Goal: Task Accomplishment & Management: Manage account settings

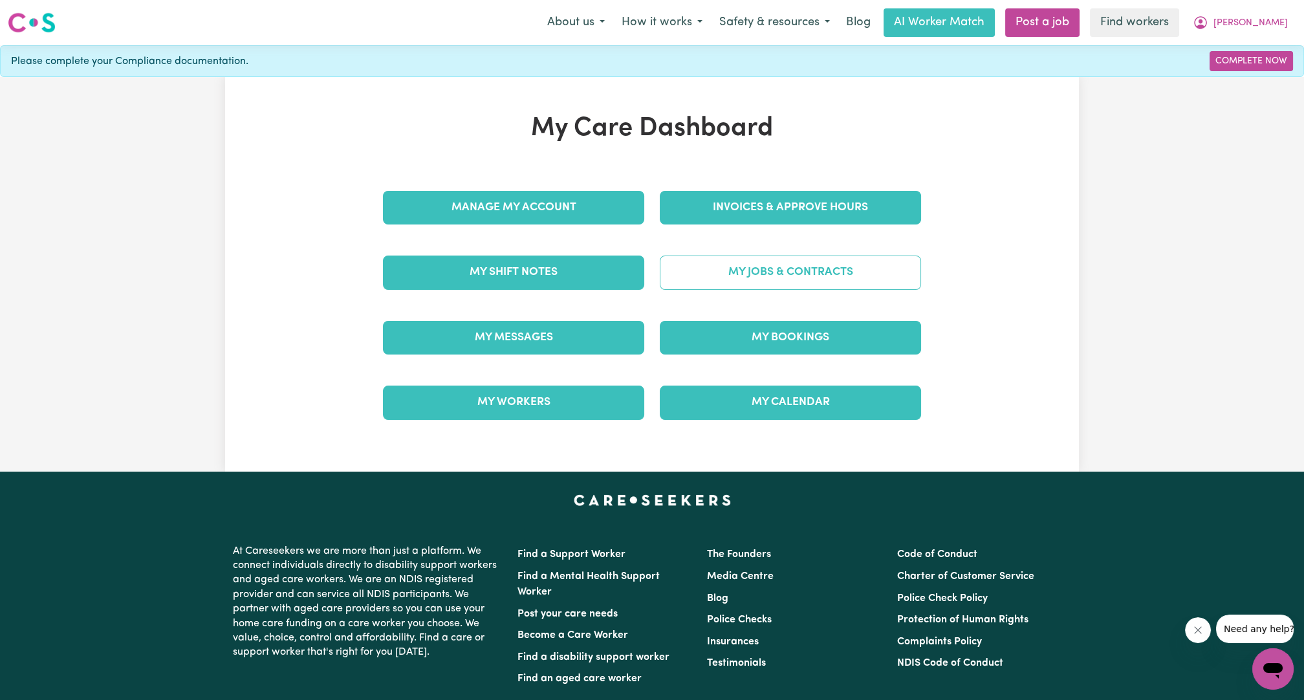
click at [761, 267] on link "My Jobs & Contracts" at bounding box center [790, 273] width 261 height 34
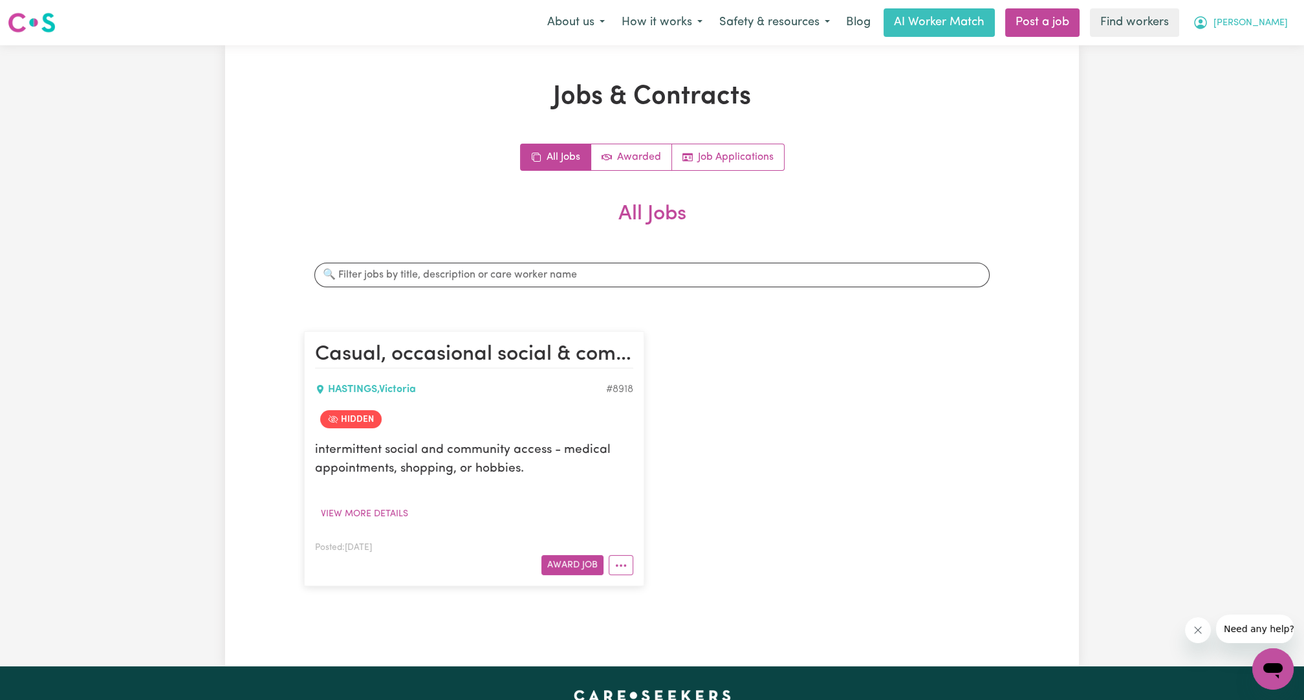
click at [1270, 16] on button "[PERSON_NAME]" at bounding box center [1241, 22] width 112 height 27
click at [1258, 75] on link "Logout" at bounding box center [1245, 74] width 102 height 25
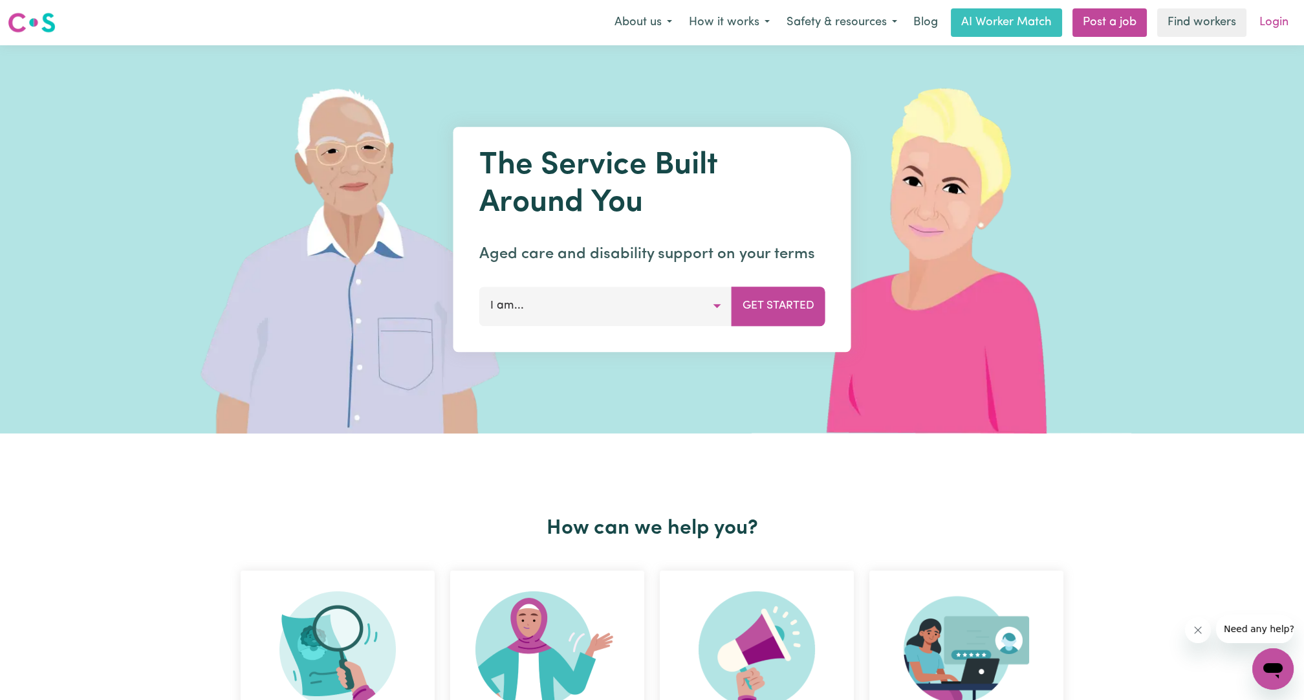
click at [1277, 23] on link "Login" at bounding box center [1274, 22] width 45 height 28
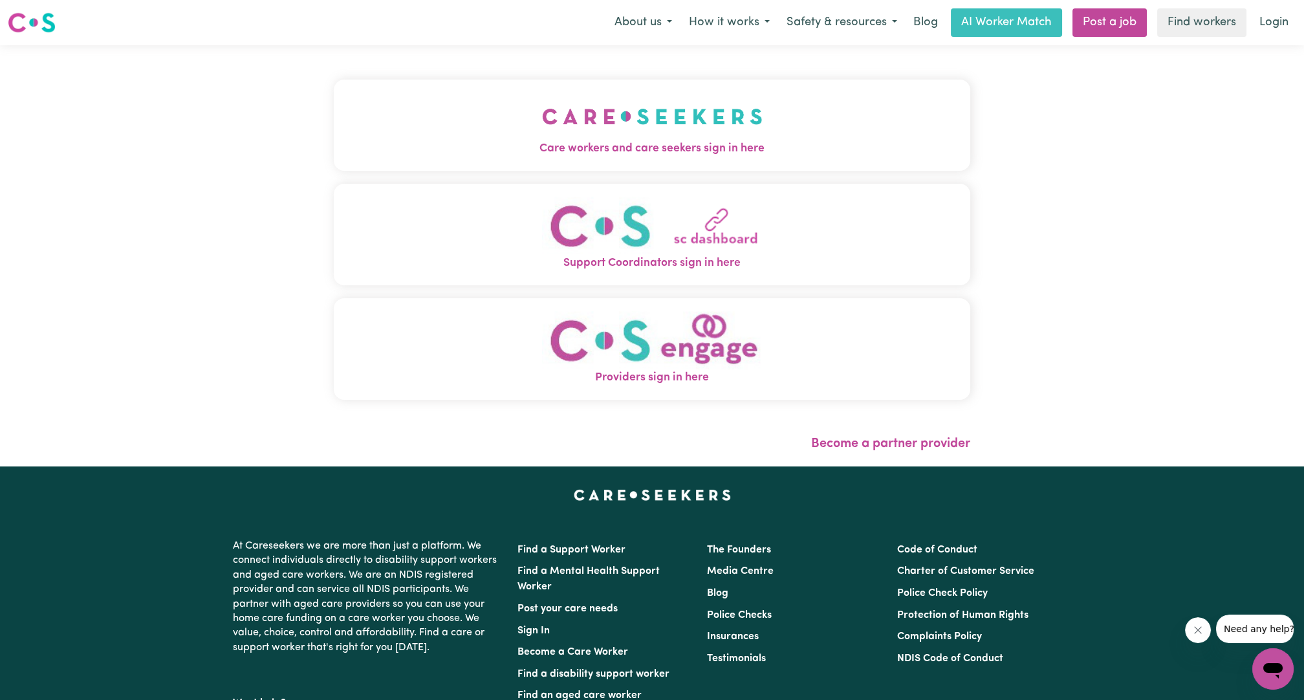
click at [717, 128] on img "Care workers and care seekers sign in here" at bounding box center [652, 117] width 221 height 48
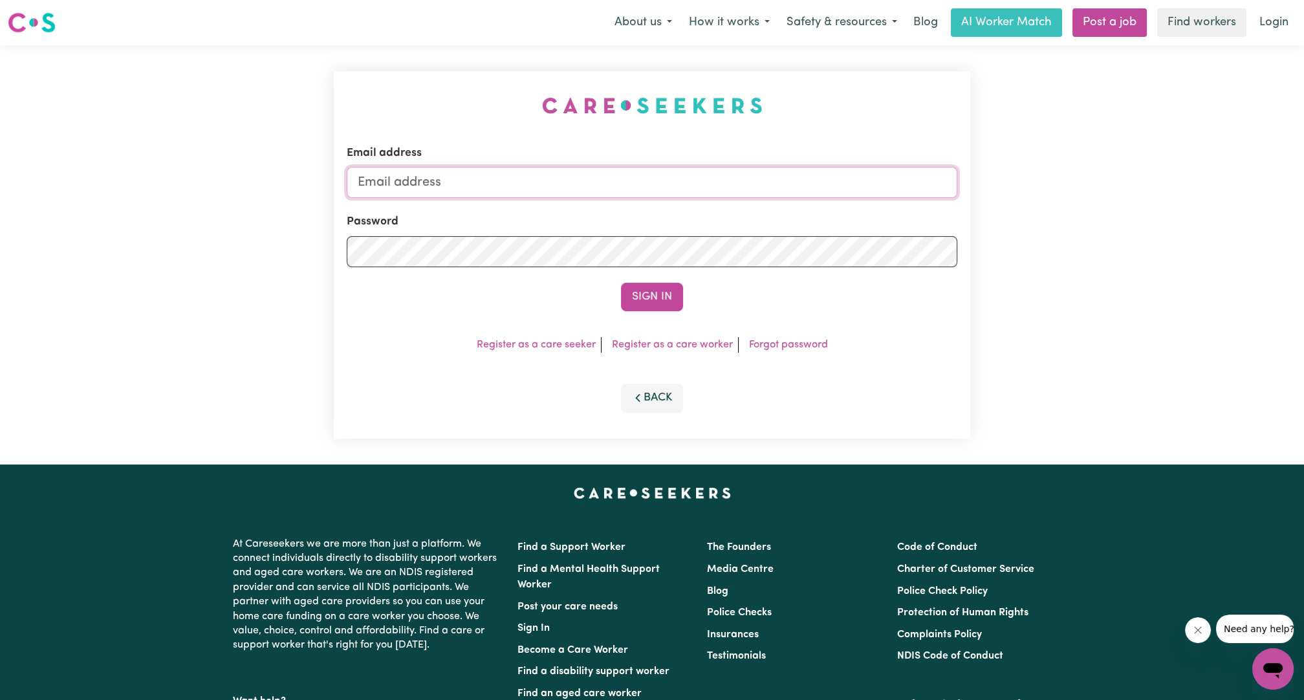
click at [725, 175] on input "Email address" at bounding box center [652, 182] width 611 height 31
drag, startPoint x: 422, startPoint y: 184, endPoint x: 822, endPoint y: 230, distance: 401.7
click at [824, 226] on form "Email address [EMAIL_ADDRESS][PERSON_NAME][DOMAIN_NAME] Password Sign In" at bounding box center [652, 228] width 611 height 166
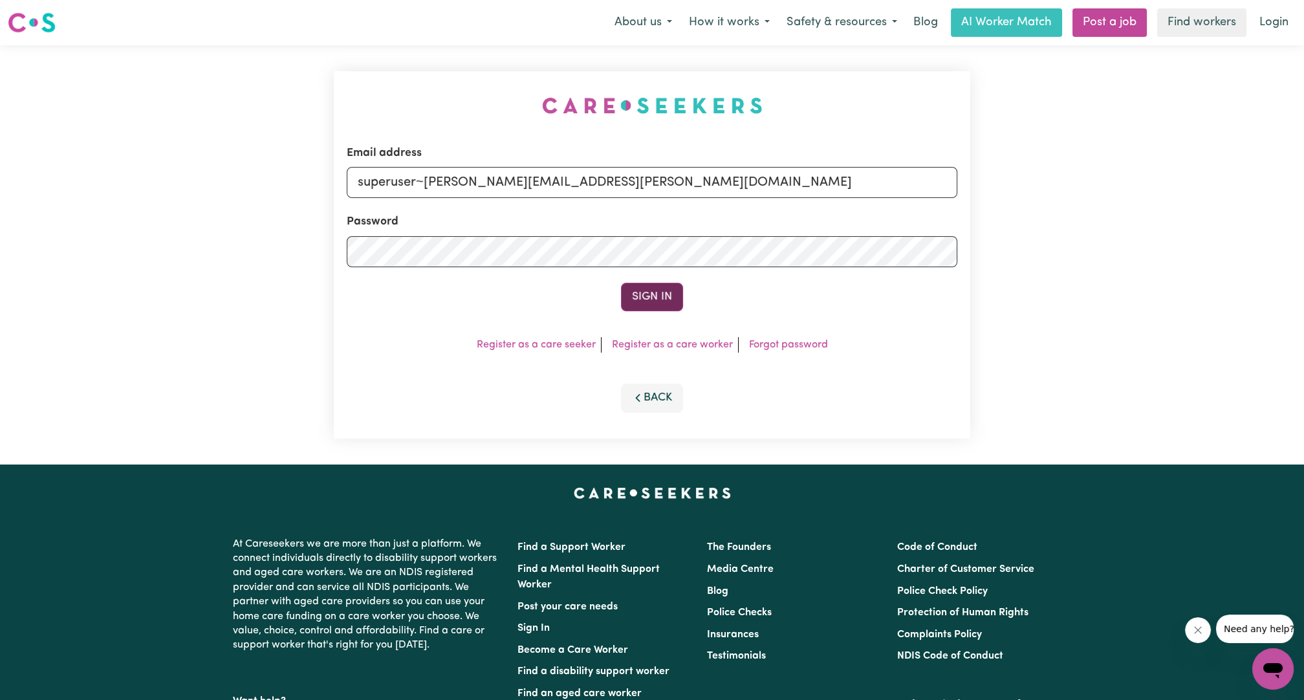
type input "superuser~[PERSON_NAME][EMAIL_ADDRESS][PERSON_NAME][DOMAIN_NAME]"
click at [662, 306] on button "Sign In" at bounding box center [652, 297] width 62 height 28
